Goal: Transaction & Acquisition: Purchase product/service

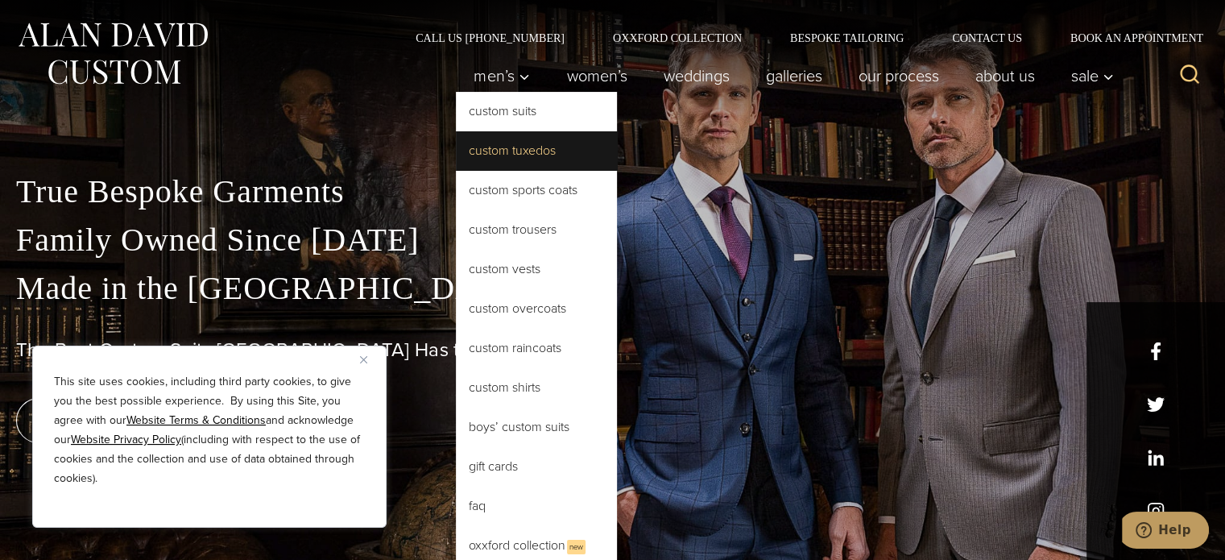
click at [490, 154] on link "Custom Tuxedos" at bounding box center [536, 150] width 161 height 39
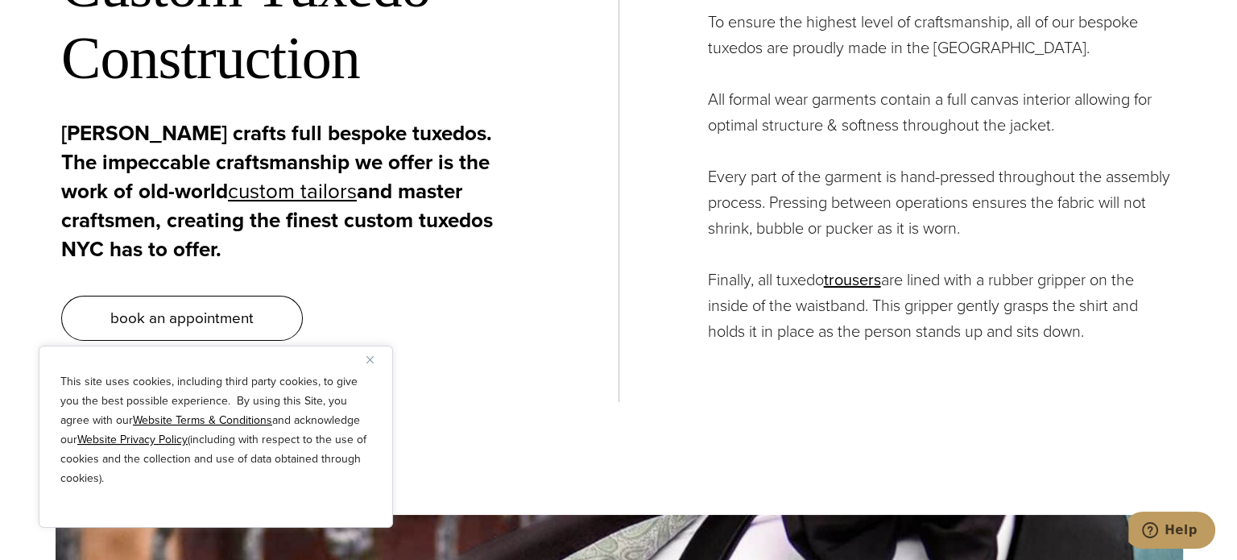
scroll to position [6162, 0]
